Goal: Transaction & Acquisition: Purchase product/service

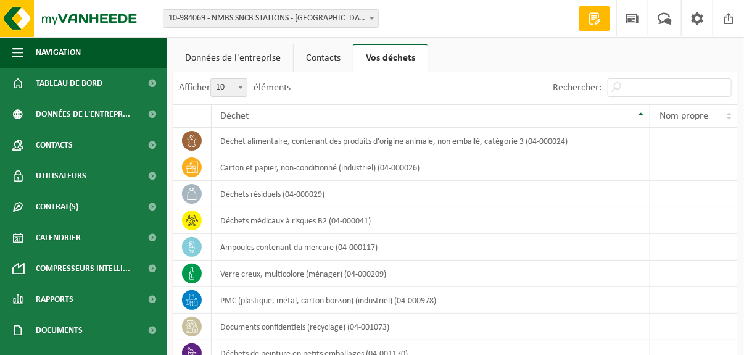
click at [377, 21] on span at bounding box center [372, 18] width 12 height 16
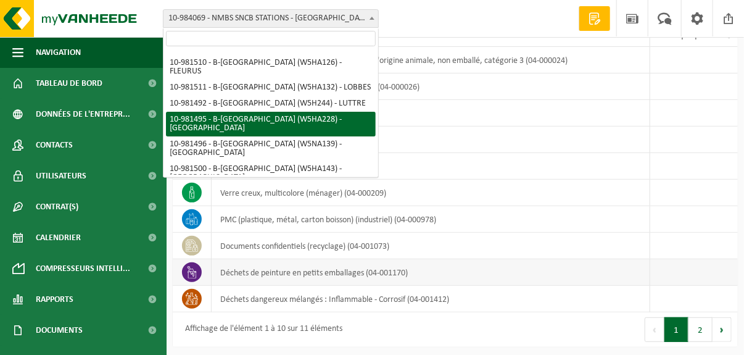
scroll to position [81, 0]
click at [536, 180] on td "verre creux, multicolore (ménager) (04-000209)" at bounding box center [431, 193] width 439 height 27
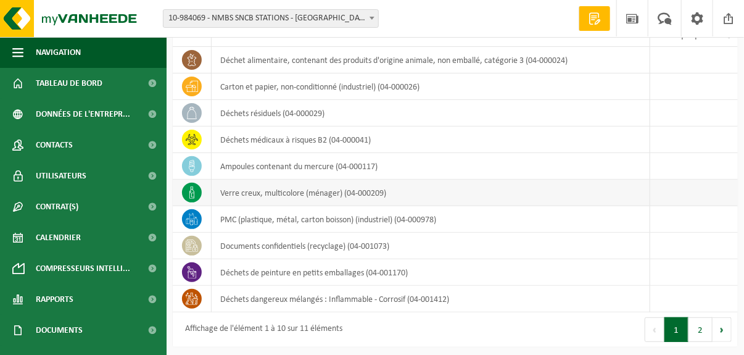
scroll to position [0, 0]
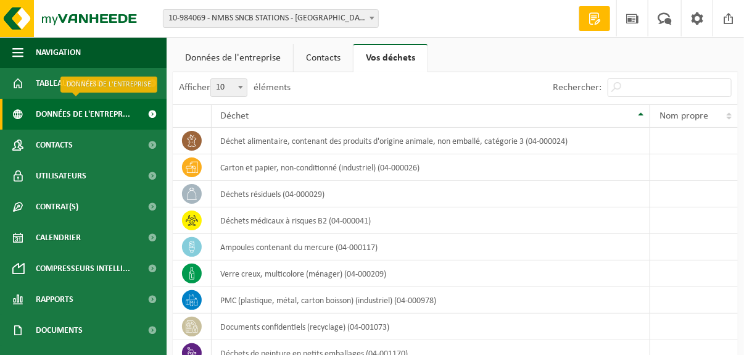
click at [147, 116] on span at bounding box center [153, 114] width 28 height 31
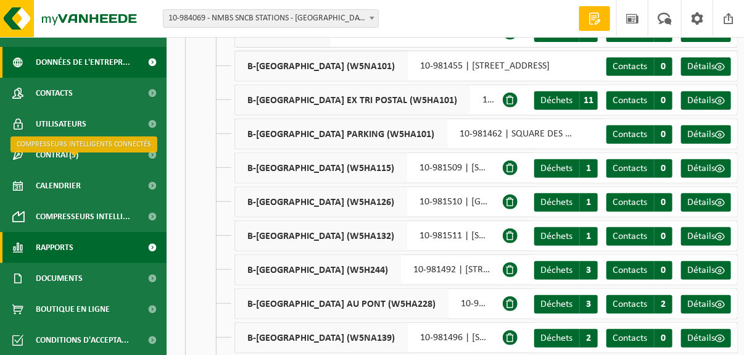
scroll to position [185, 0]
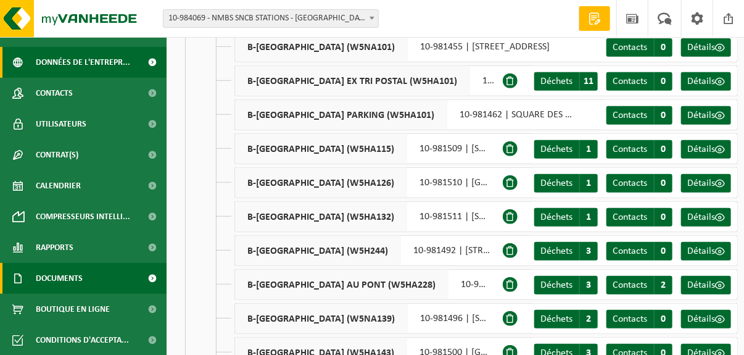
drag, startPoint x: 48, startPoint y: 308, endPoint x: 102, endPoint y: 278, distance: 62.2
click at [48, 308] on span "Boutique en ligne" at bounding box center [73, 309] width 74 height 31
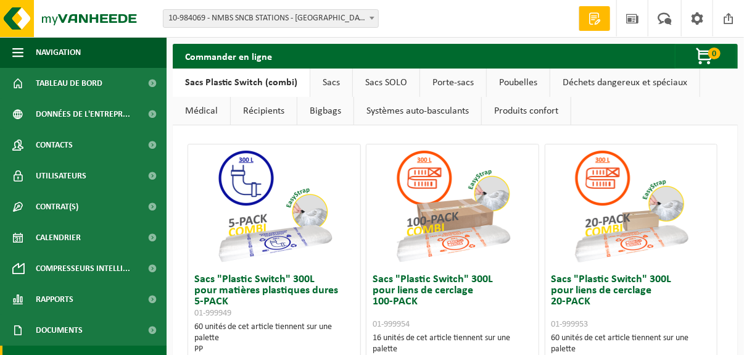
click at [598, 84] on link "Déchets dangereux et spéciaux" at bounding box center [624, 82] width 149 height 28
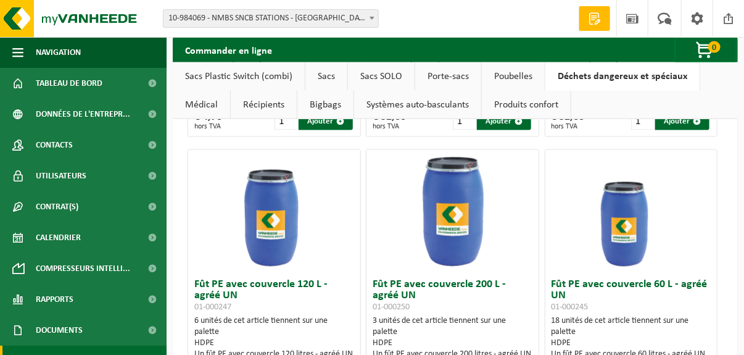
scroll to position [653, 0]
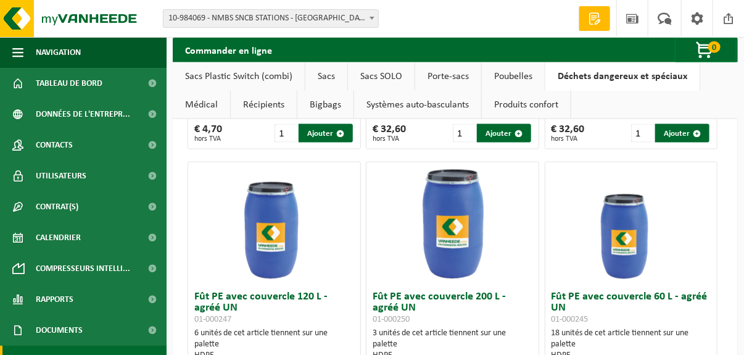
click at [503, 104] on link "Produits confort" at bounding box center [526, 105] width 89 height 28
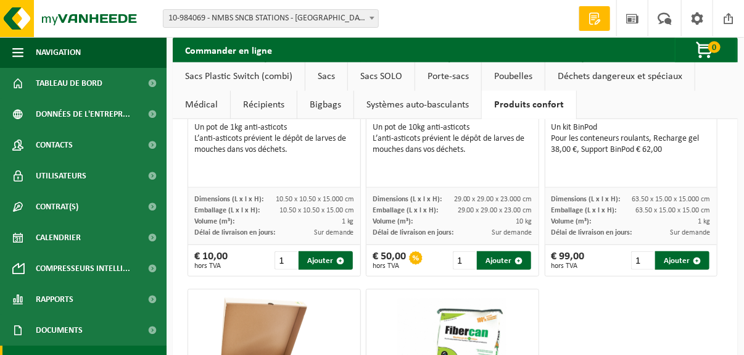
scroll to position [151, 0]
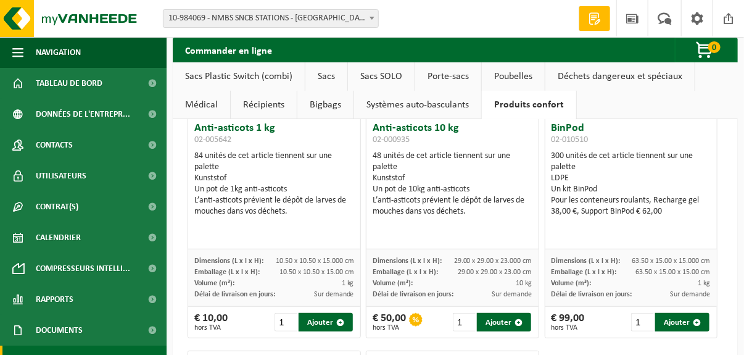
click at [434, 103] on link "Systèmes auto-basculants" at bounding box center [417, 105] width 127 height 28
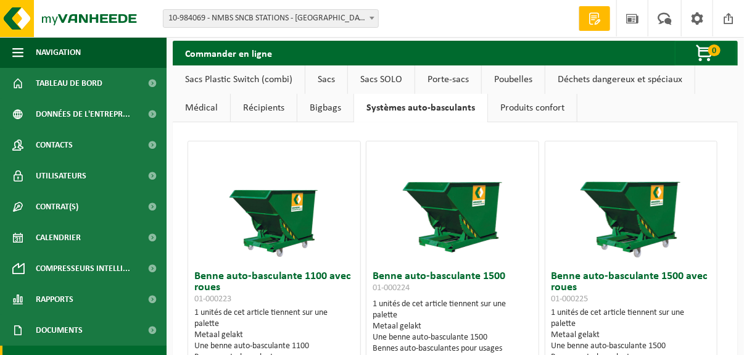
scroll to position [0, 0]
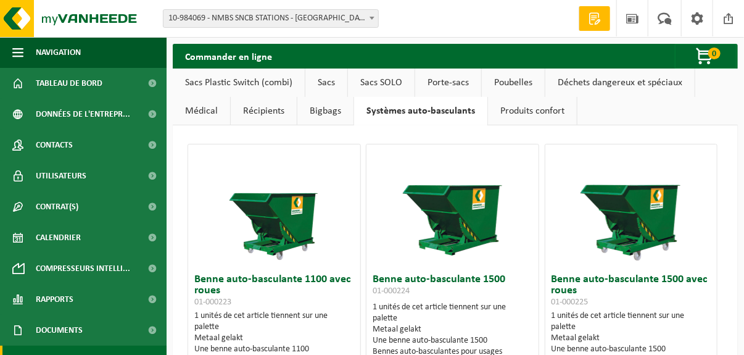
click at [317, 106] on link "Bigbags" at bounding box center [325, 111] width 56 height 28
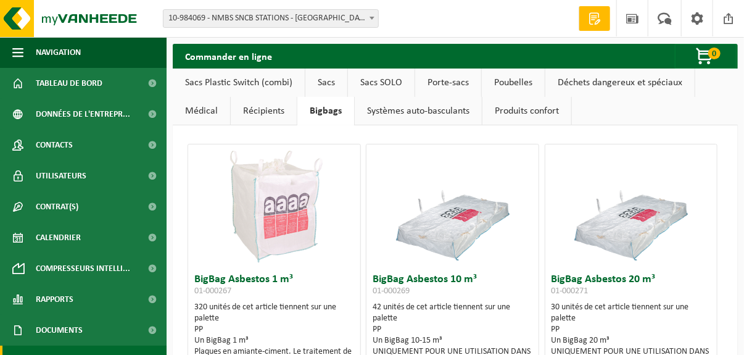
click at [282, 115] on link "Récipients" at bounding box center [264, 111] width 66 height 28
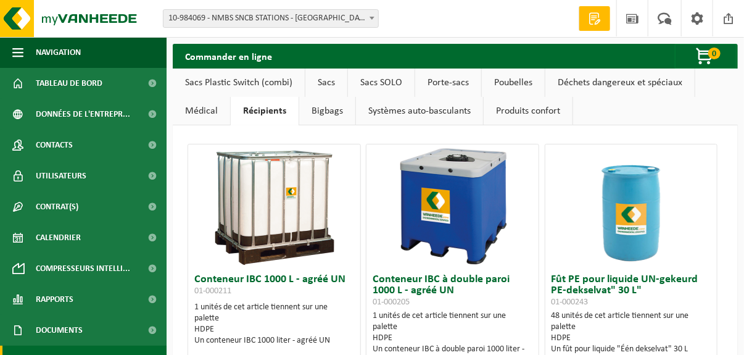
click at [186, 112] on link "Médical" at bounding box center [201, 111] width 57 height 28
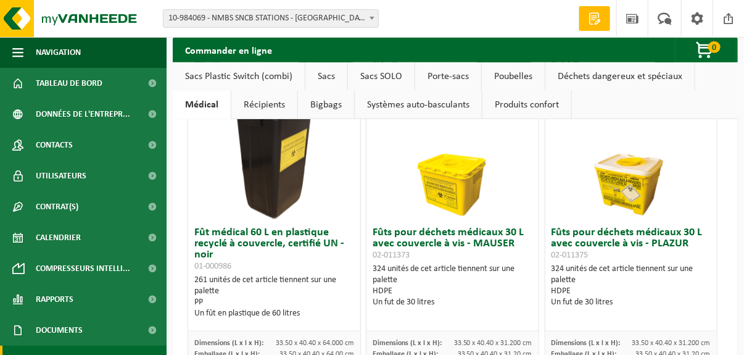
scroll to position [147, 0]
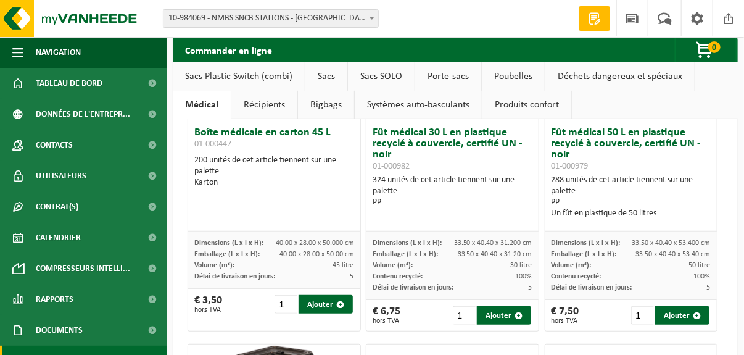
click at [650, 83] on link "Déchets dangereux et spéciaux" at bounding box center [619, 76] width 149 height 28
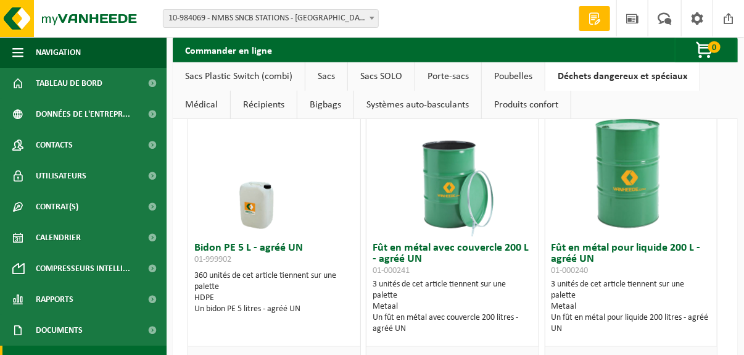
scroll to position [370, 0]
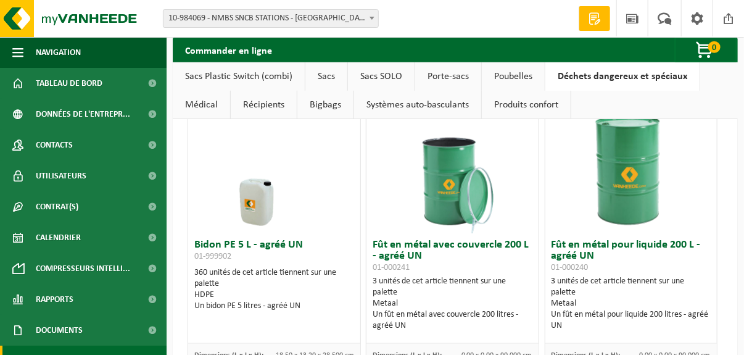
click at [251, 73] on link "Sacs Plastic Switch (combi)" at bounding box center [239, 76] width 132 height 28
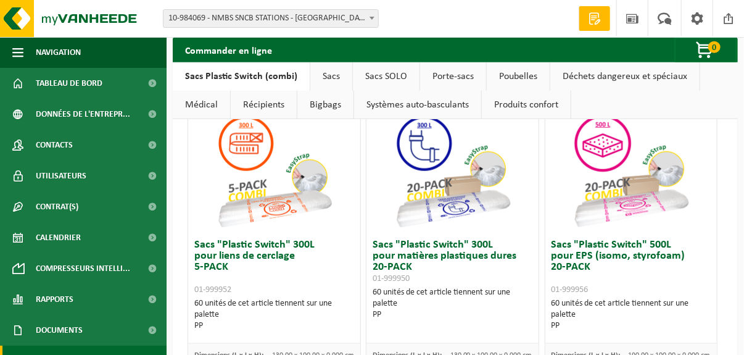
click at [326, 73] on link "Sacs" at bounding box center [331, 76] width 42 height 28
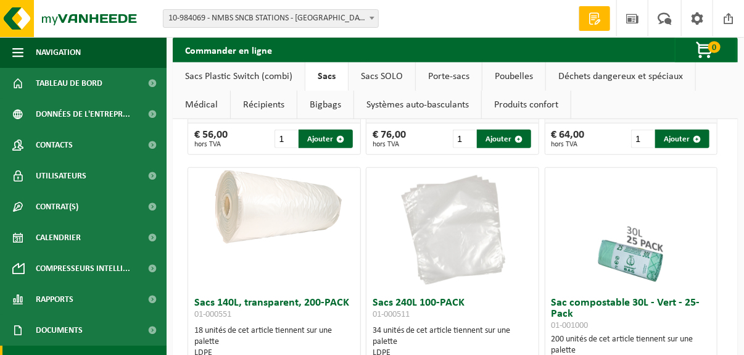
click at [369, 73] on link "Sacs SOLO" at bounding box center [382, 76] width 67 height 28
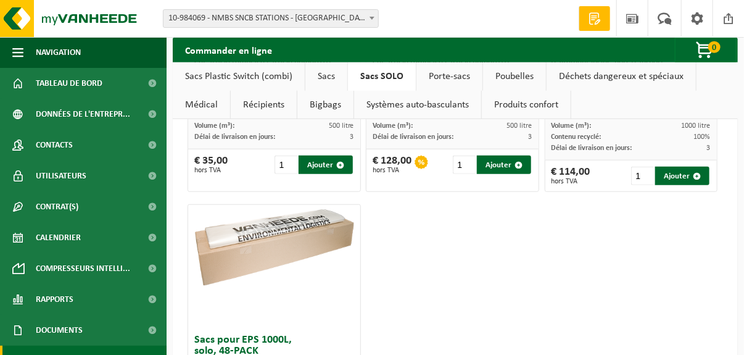
click at [439, 78] on link "Porte-sacs" at bounding box center [450, 76] width 66 height 28
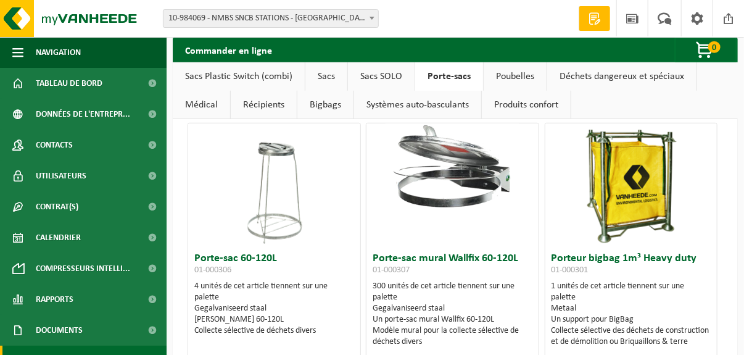
click at [500, 76] on link "Poubelles" at bounding box center [515, 76] width 63 height 28
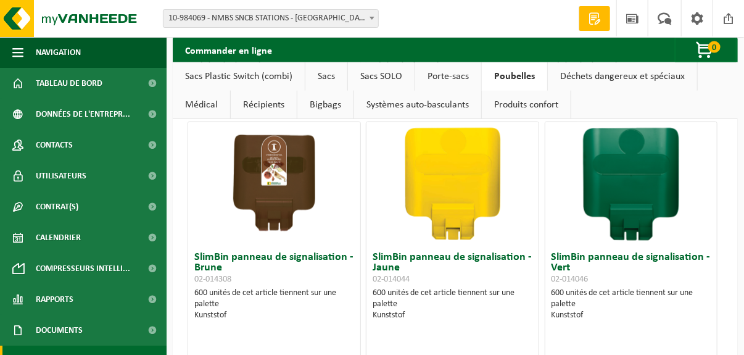
scroll to position [2466, 0]
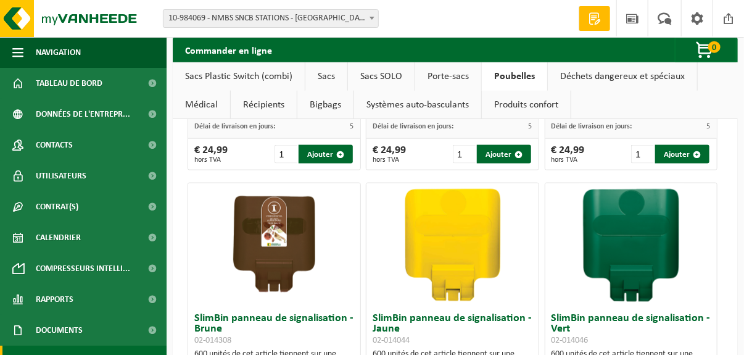
click at [556, 77] on link "Déchets dangereux et spéciaux" at bounding box center [622, 76] width 149 height 28
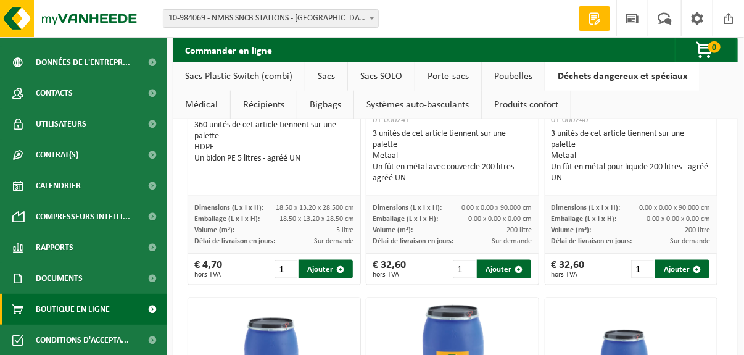
scroll to position [468, 0]
